Goal: Check status

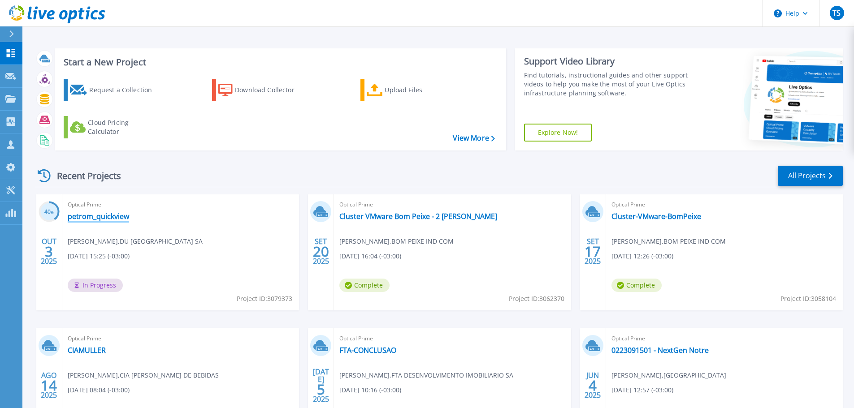
click at [117, 215] on link "petrom_quickview" at bounding box center [98, 216] width 61 height 9
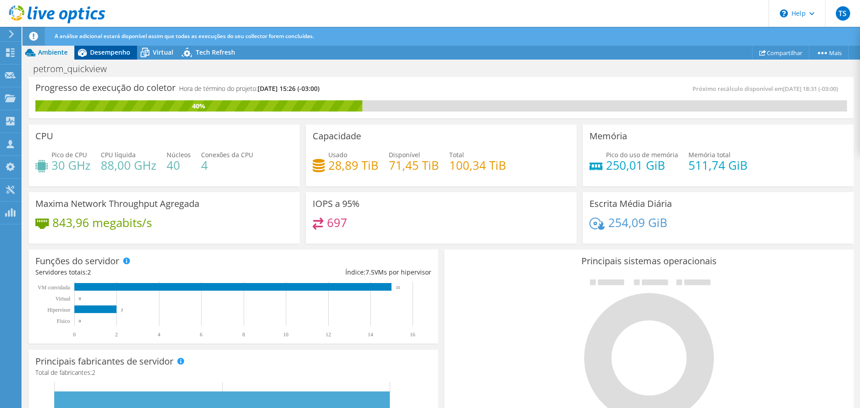
click at [105, 54] on span "Desempenho" at bounding box center [110, 52] width 40 height 9
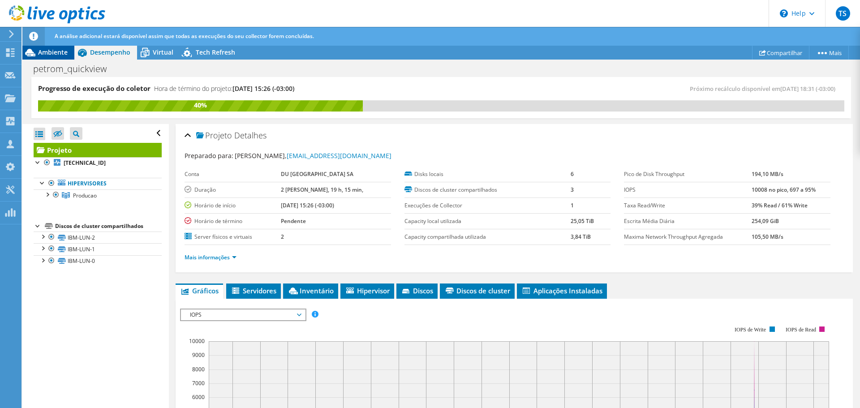
click at [53, 52] on span "Ambiente" at bounding box center [53, 52] width 30 height 9
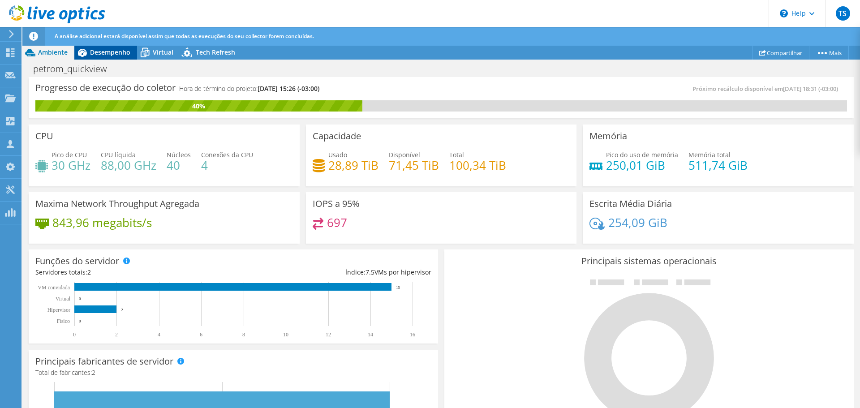
click at [109, 56] on div "Desempenho" at bounding box center [105, 52] width 63 height 14
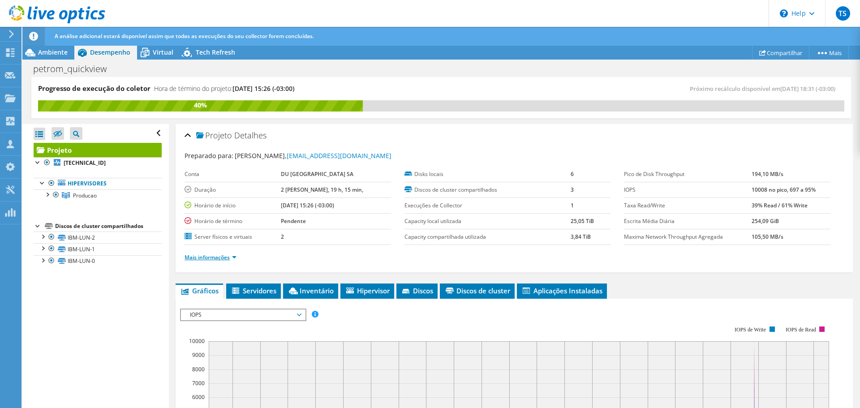
click at [212, 258] on link "Mais informações" at bounding box center [211, 258] width 52 height 8
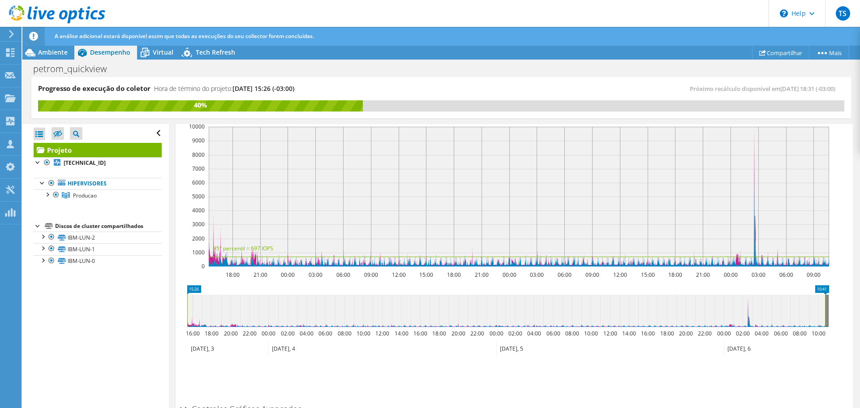
scroll to position [403, 0]
